Goal: Task Accomplishment & Management: Use online tool/utility

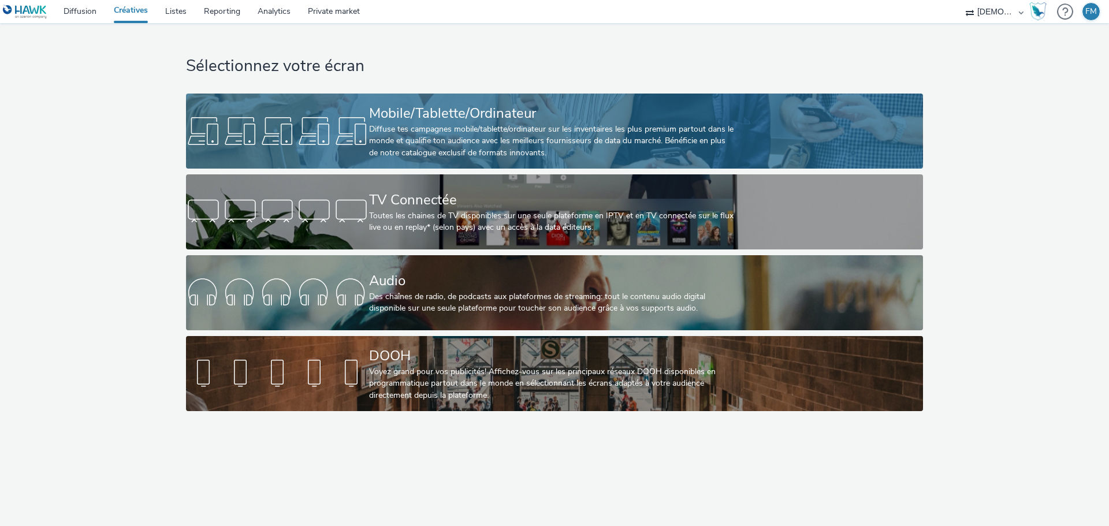
click at [453, 136] on div "Diffuse tes campagnes mobile/tablette/ordinateur sur les inventaires les plus p…" at bounding box center [552, 141] width 366 height 35
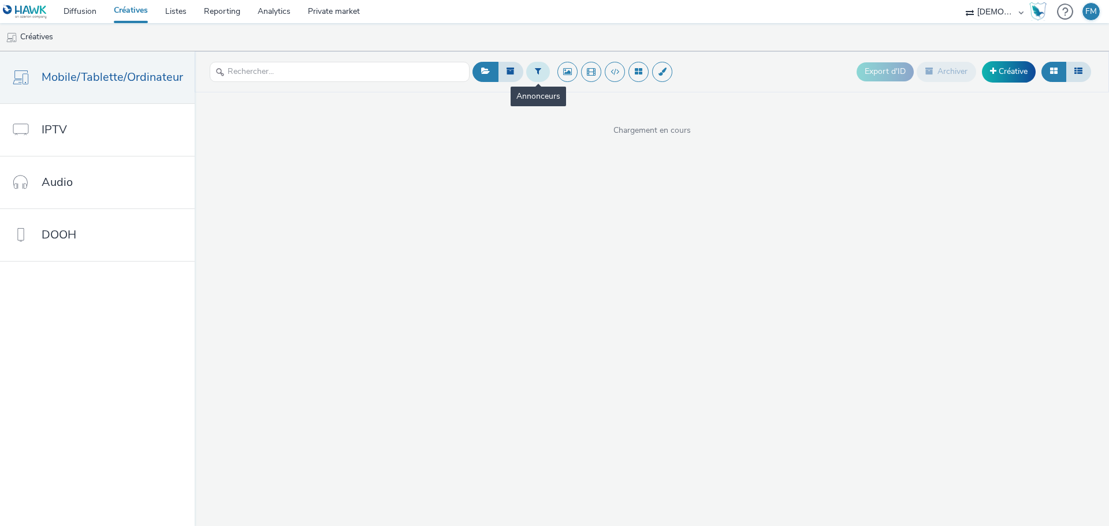
click at [540, 76] on button at bounding box center [538, 72] width 24 height 20
click at [579, 78] on div at bounding box center [596, 76] width 81 height 14
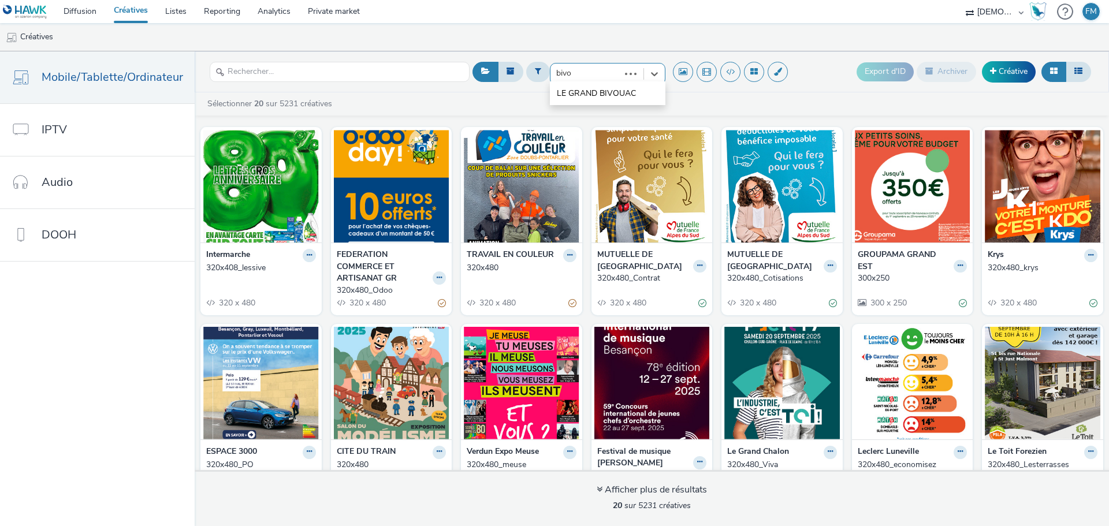
type input "bivou"
click at [621, 95] on span "LE GRAND BIVOUAC" at bounding box center [596, 94] width 79 height 12
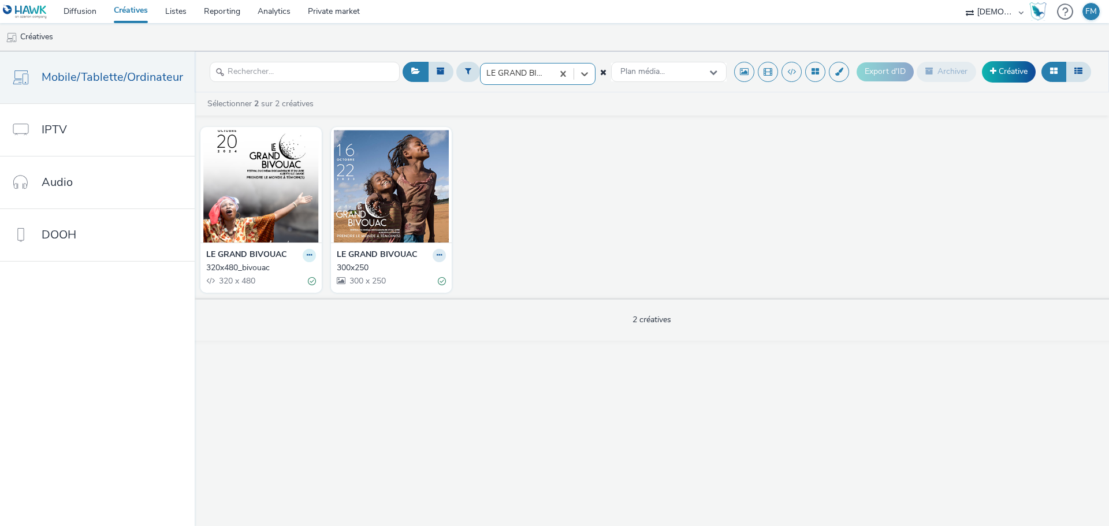
click at [303, 254] on button at bounding box center [309, 255] width 13 height 13
click at [271, 298] on link "Dupliquer" at bounding box center [272, 298] width 87 height 23
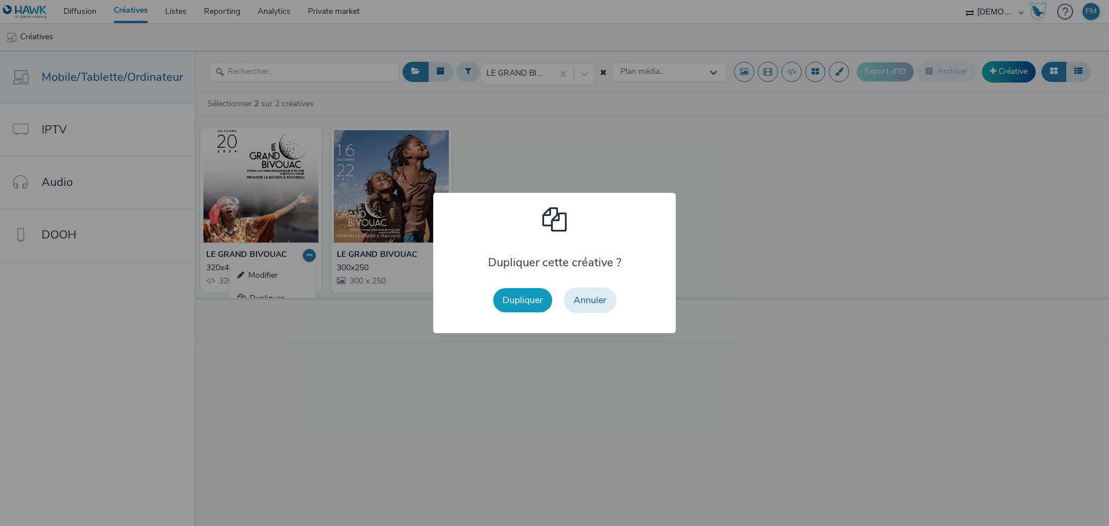
click at [515, 296] on button "Dupliquer" at bounding box center [522, 300] width 59 height 24
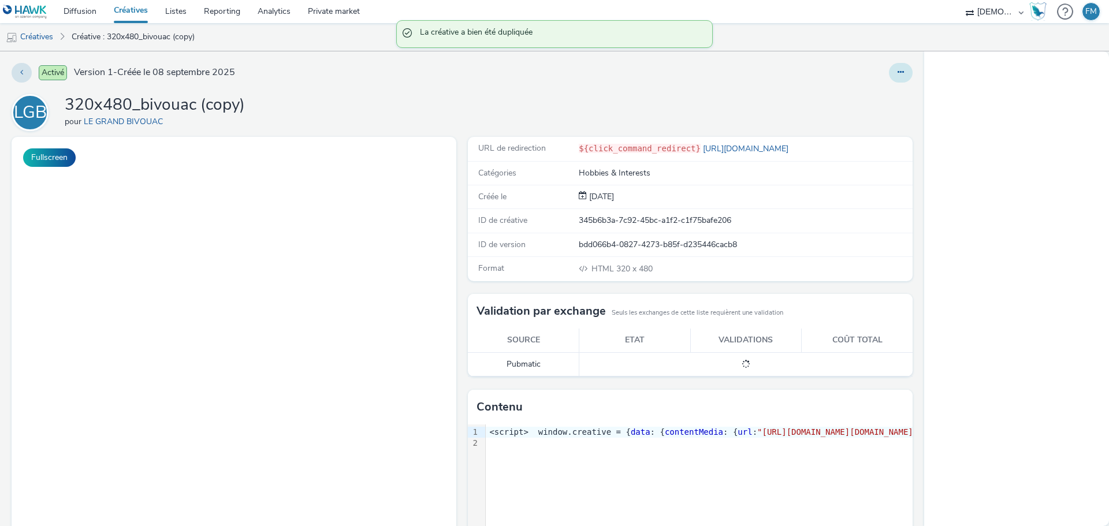
click at [889, 71] on button at bounding box center [901, 73] width 24 height 20
click at [888, 94] on link "Modifier" at bounding box center [869, 95] width 87 height 23
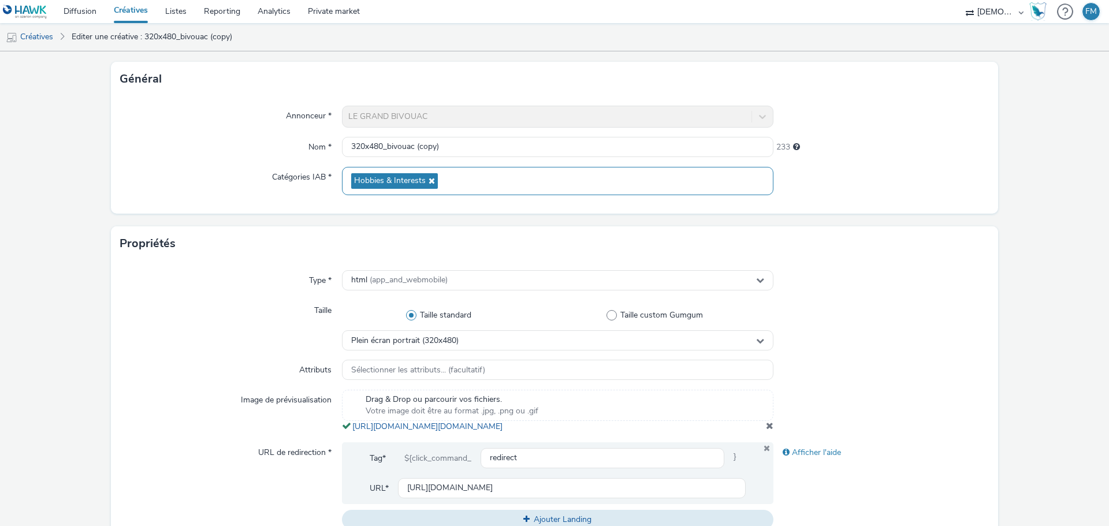
scroll to position [58, 0]
drag, startPoint x: 381, startPoint y: 146, endPoint x: 741, endPoint y: 209, distance: 365.4
click at [741, 209] on div "Annonceur * LE GRAND BIVOUAC Nom * 320x480_bivouac (copy) 233 Catégories IAB * …" at bounding box center [554, 157] width 887 height 117
type input "320x480"
click at [985, 251] on div "Propriétés" at bounding box center [554, 246] width 887 height 35
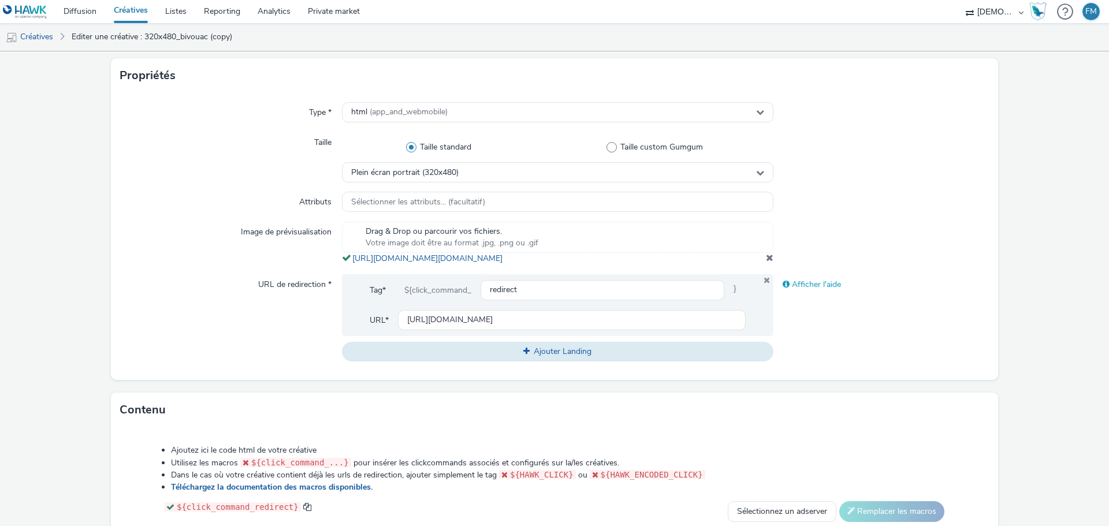
scroll to position [231, 0]
click at [766, 259] on span at bounding box center [770, 254] width 8 height 9
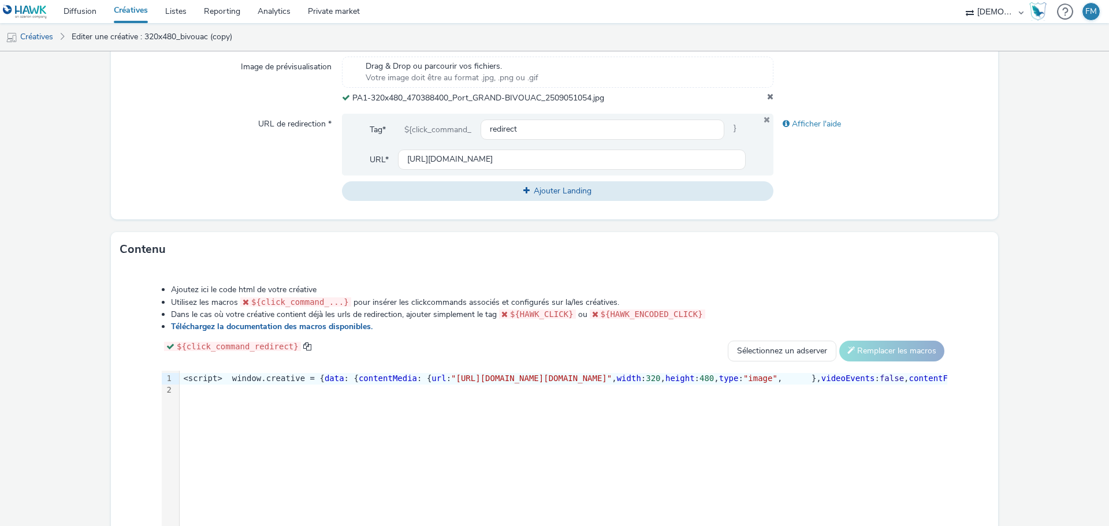
scroll to position [488, 0]
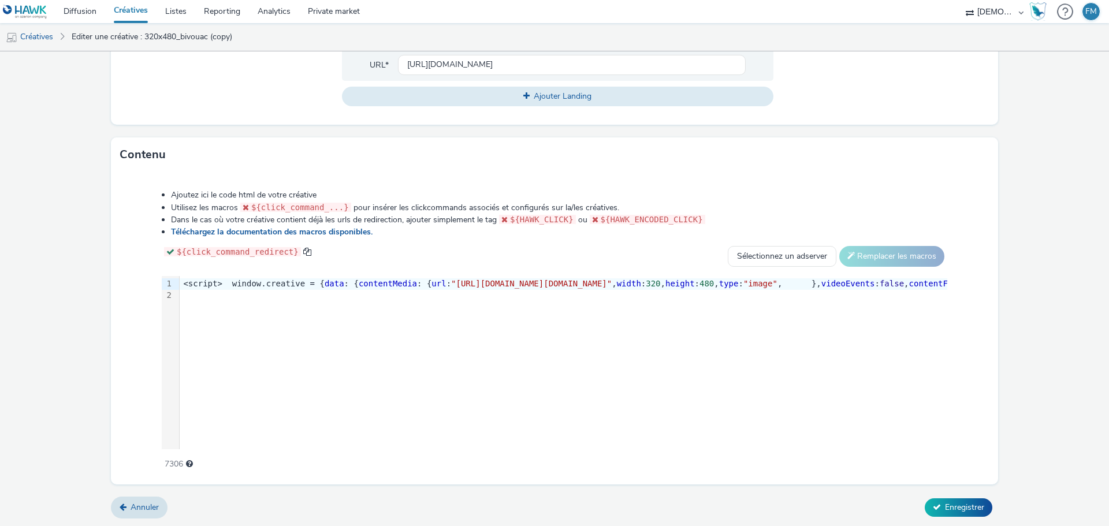
click at [950, 517] on div "Annuler Enregistrer" at bounding box center [554, 507] width 887 height 21
click at [953, 507] on span "Enregistrer" at bounding box center [964, 507] width 39 height 11
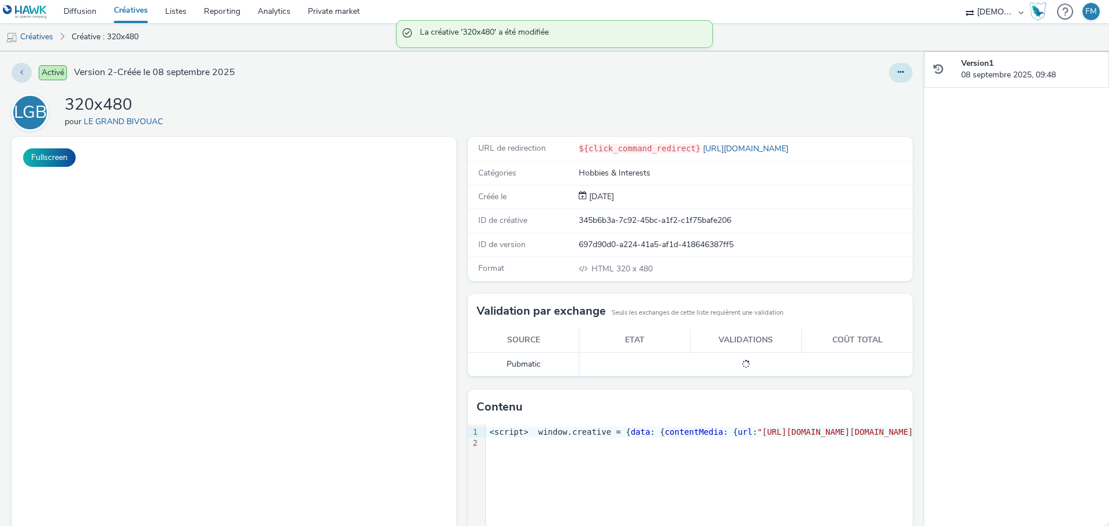
click at [889, 76] on button at bounding box center [901, 73] width 24 height 20
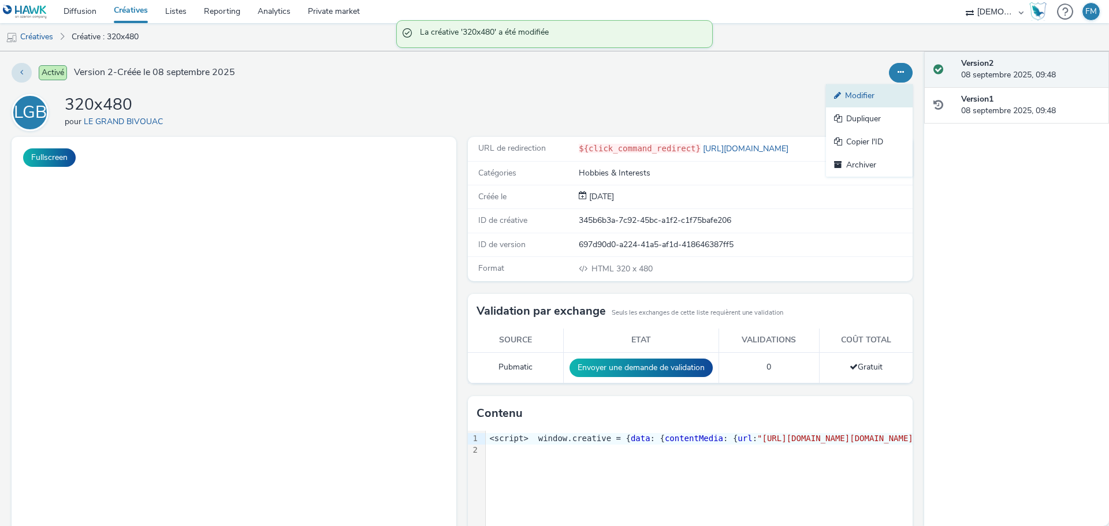
click at [873, 98] on link "Modifier" at bounding box center [869, 95] width 87 height 23
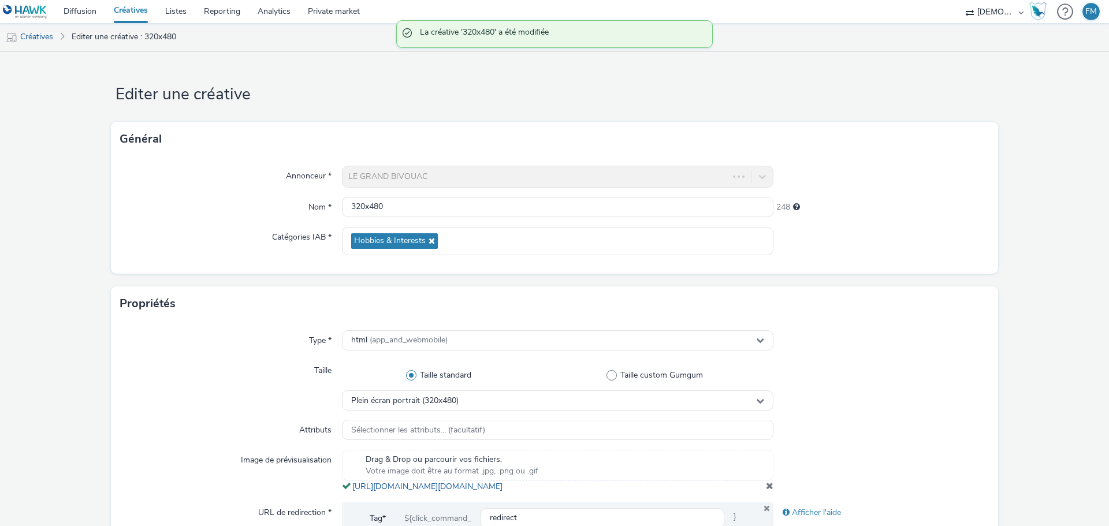
scroll to position [318, 0]
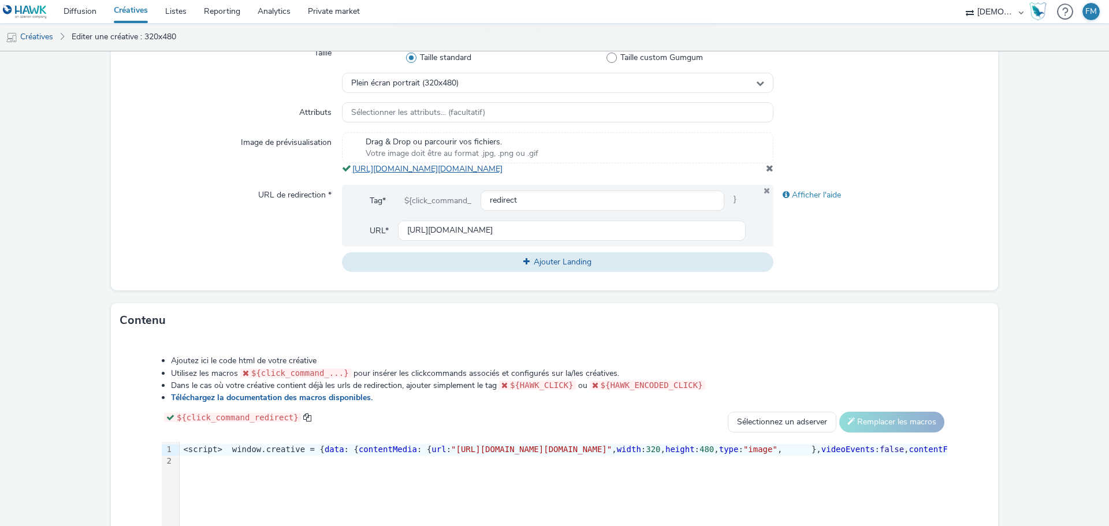
click at [452, 174] on link "[URL][DOMAIN_NAME][DOMAIN_NAME]" at bounding box center [429, 169] width 155 height 11
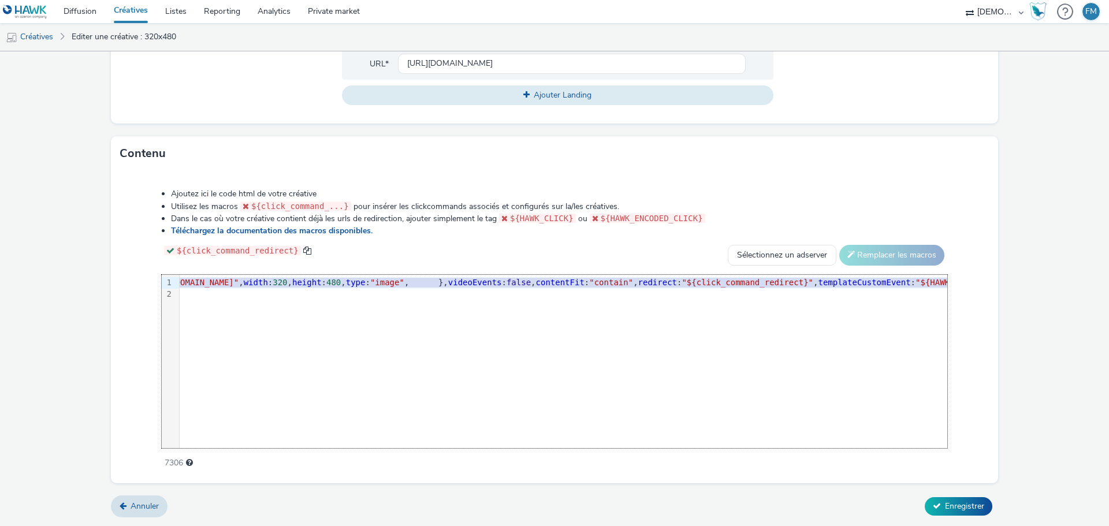
scroll to position [0, 532]
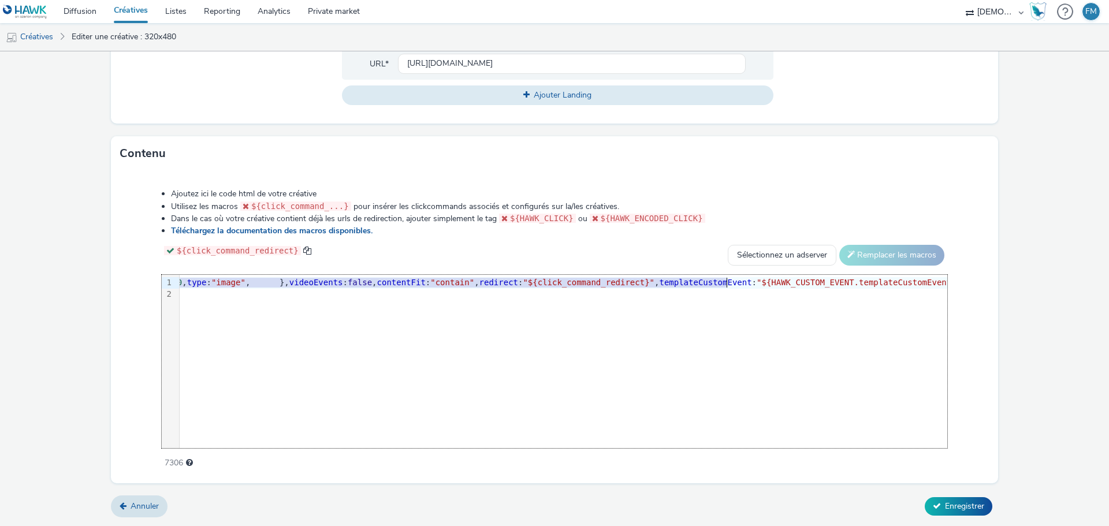
drag, startPoint x: 553, startPoint y: 283, endPoint x: 726, endPoint y: 281, distance: 172.8
click at [948, 503] on span "Enregistrer" at bounding box center [964, 506] width 39 height 11
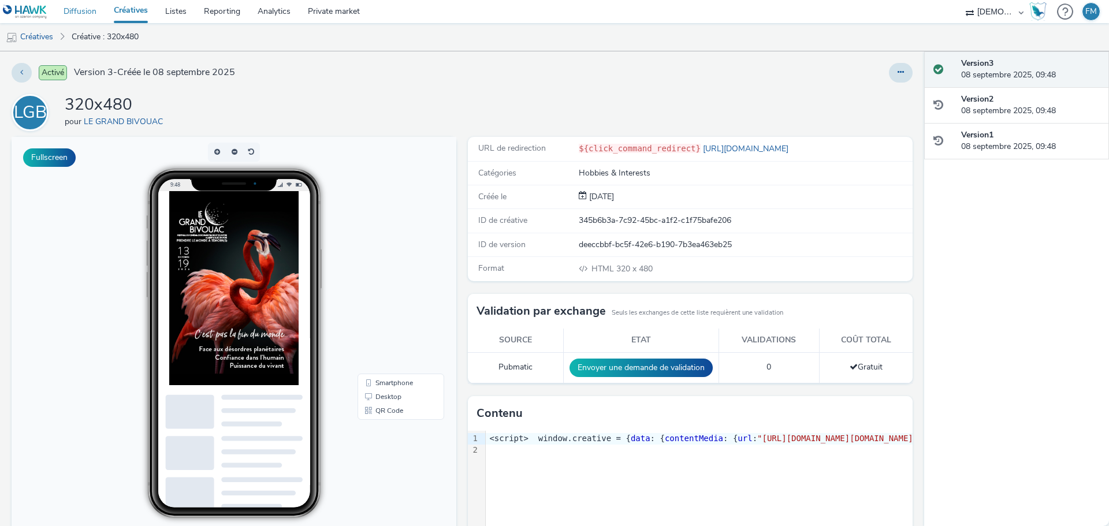
click at [81, 13] on link "Diffusion" at bounding box center [80, 11] width 50 height 23
